Goal: Complete application form

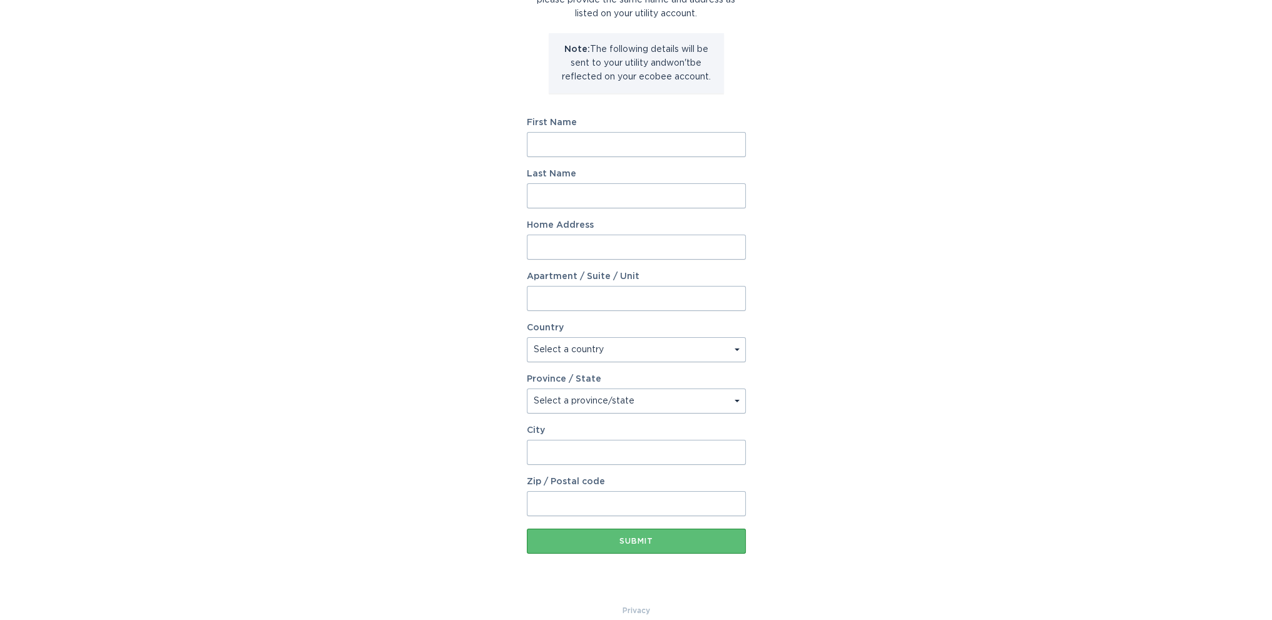
scroll to position [141, 0]
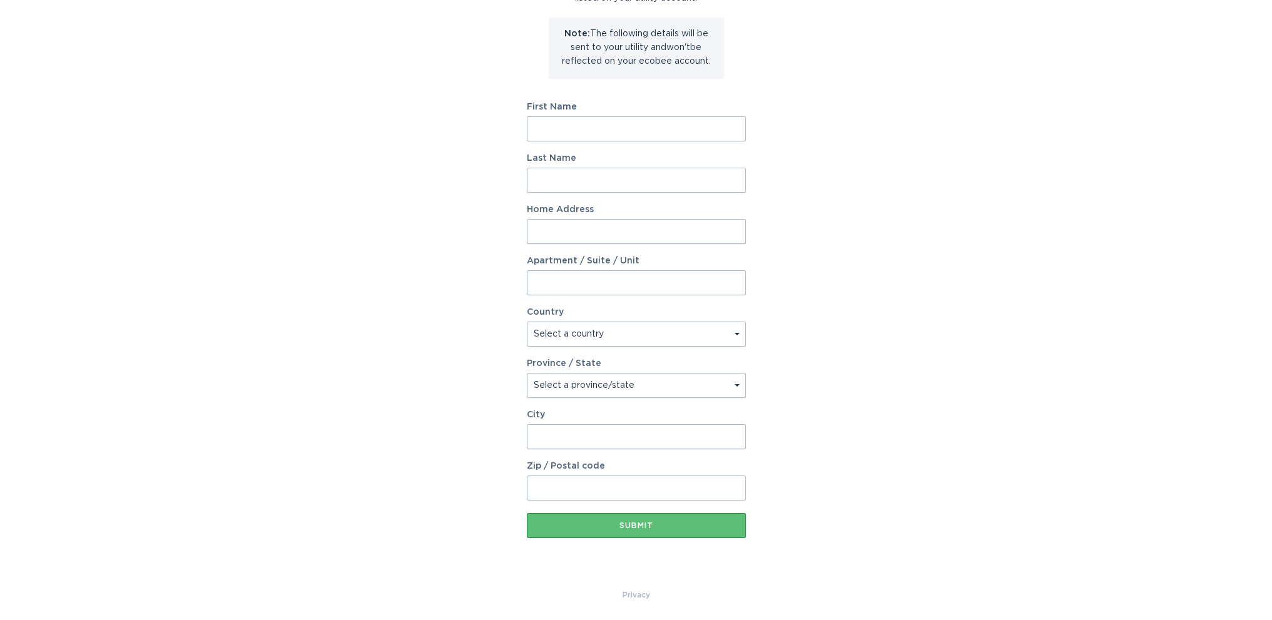
click at [619, 148] on form "First Name Last Name Home Address Apartment / Suite / Unit Country Select a cou…" at bounding box center [636, 321] width 219 height 436
click at [618, 132] on input "First Name" at bounding box center [636, 128] width 219 height 25
type input "Bhupinder"
type input "Singh"
type input "3530 Crowley Court"
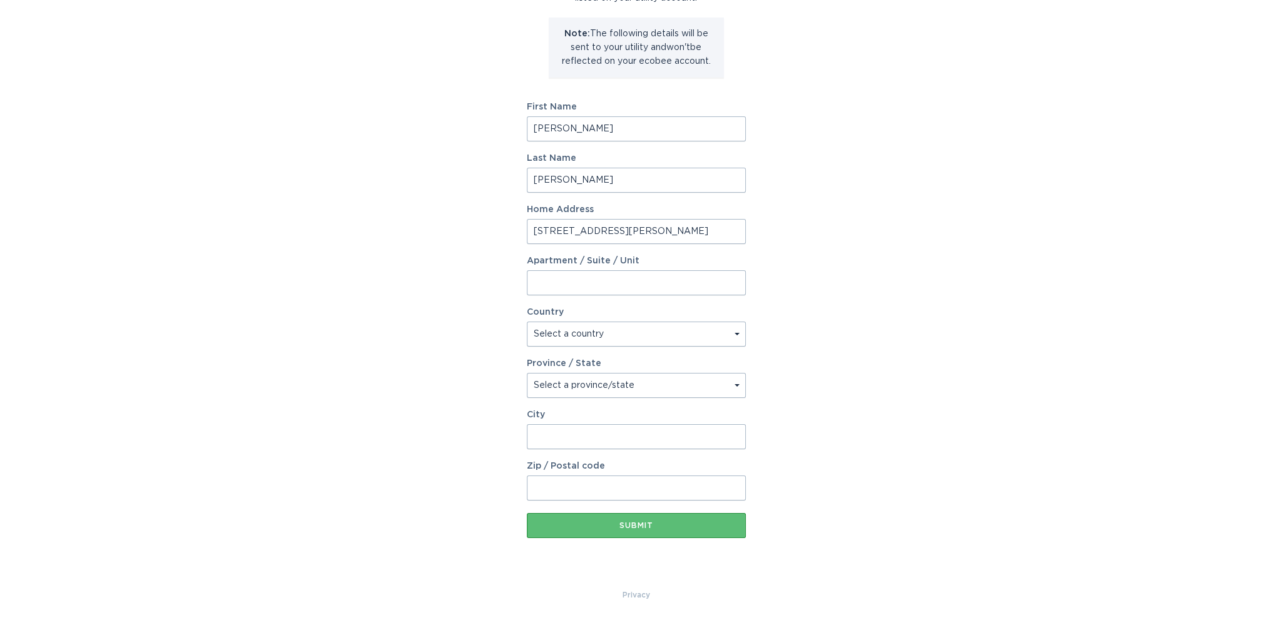
select select "US"
type input "Cottonwood"
type input "96022"
select select "CA"
click at [670, 244] on form "First Name Bhupinder Last Name Singh Home Address 3530 Crowley Court Apartment …" at bounding box center [636, 321] width 219 height 436
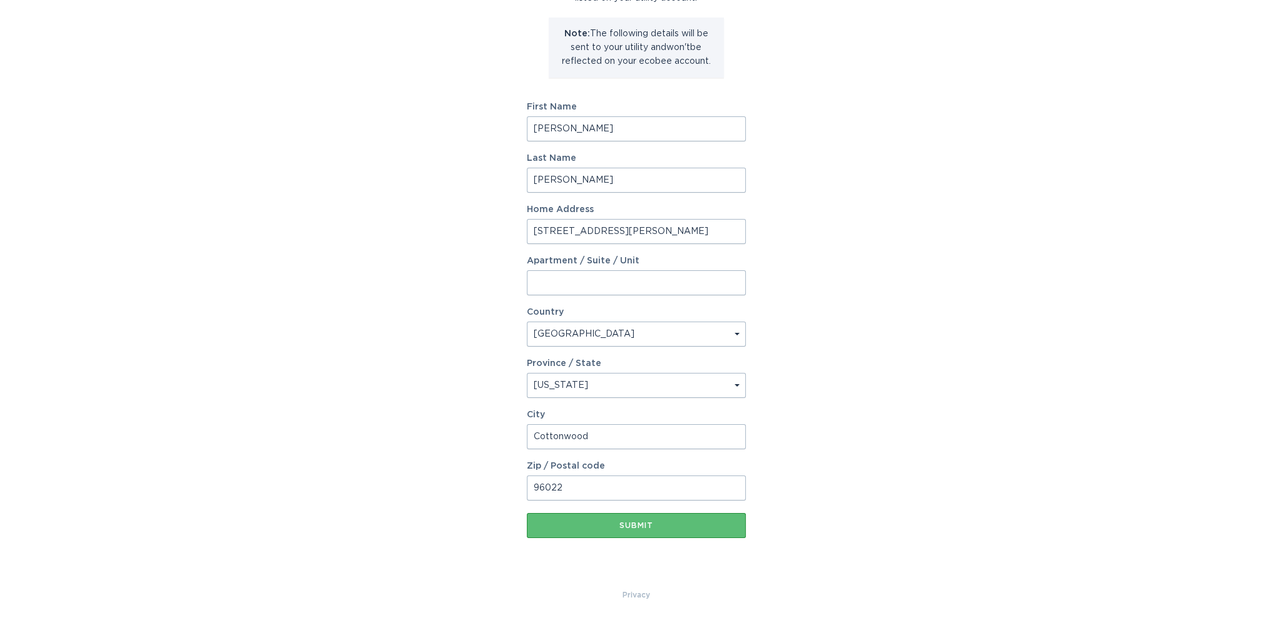
drag, startPoint x: 633, startPoint y: 506, endPoint x: 621, endPoint y: 538, distance: 33.7
click at [631, 508] on form "First Name Bhupinder Last Name Singh Home Address 3530 Crowley Court Apartment …" at bounding box center [636, 321] width 219 height 436
click at [621, 538] on div "Account Information To enrol in the savings program with your utility, please p…" at bounding box center [636, 242] width 219 height 691
click at [628, 520] on button "Submit" at bounding box center [636, 525] width 219 height 25
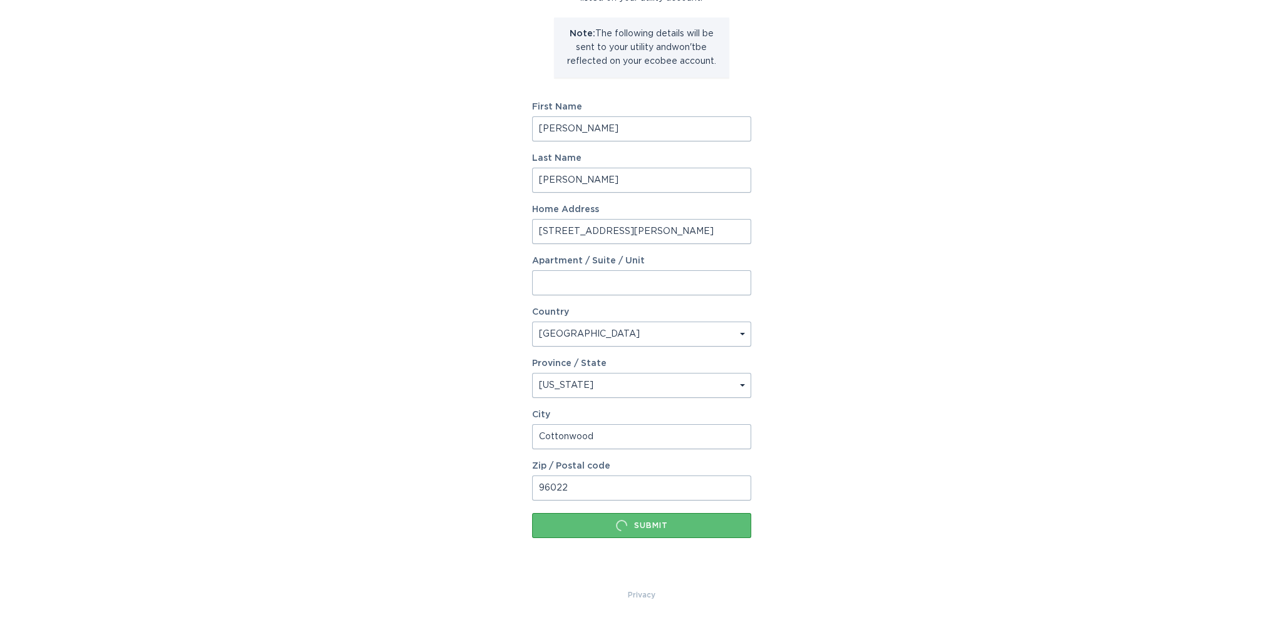
scroll to position [0, 0]
